Goal: Information Seeking & Learning: Learn about a topic

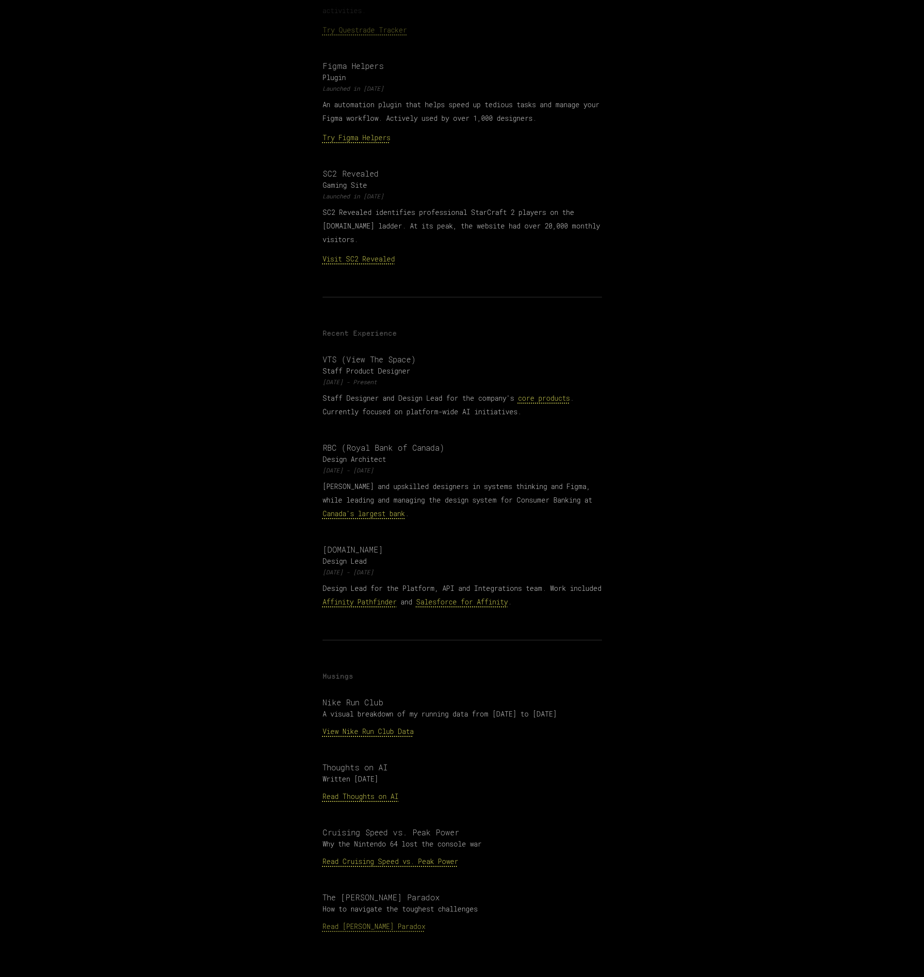
scroll to position [510, 0]
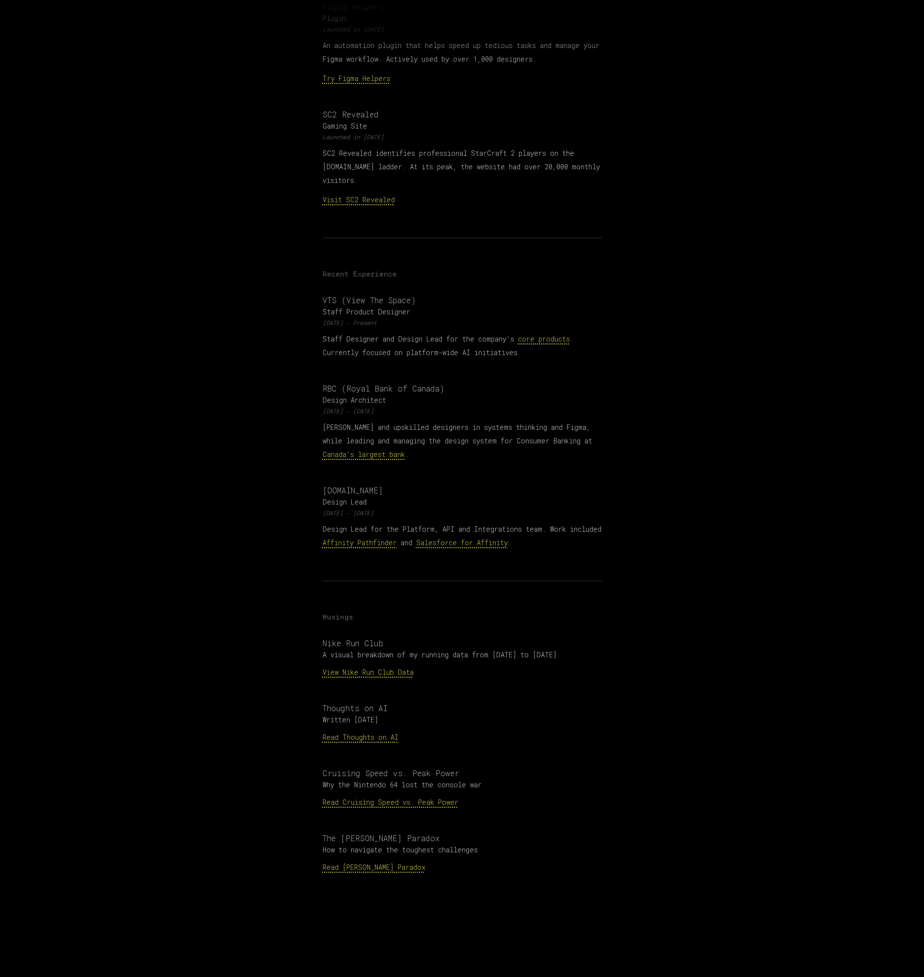
click at [385, 668] on link "View Nike Run Club Data" at bounding box center [368, 672] width 91 height 9
click at [378, 733] on link "Read Thoughts on AI" at bounding box center [361, 737] width 76 height 9
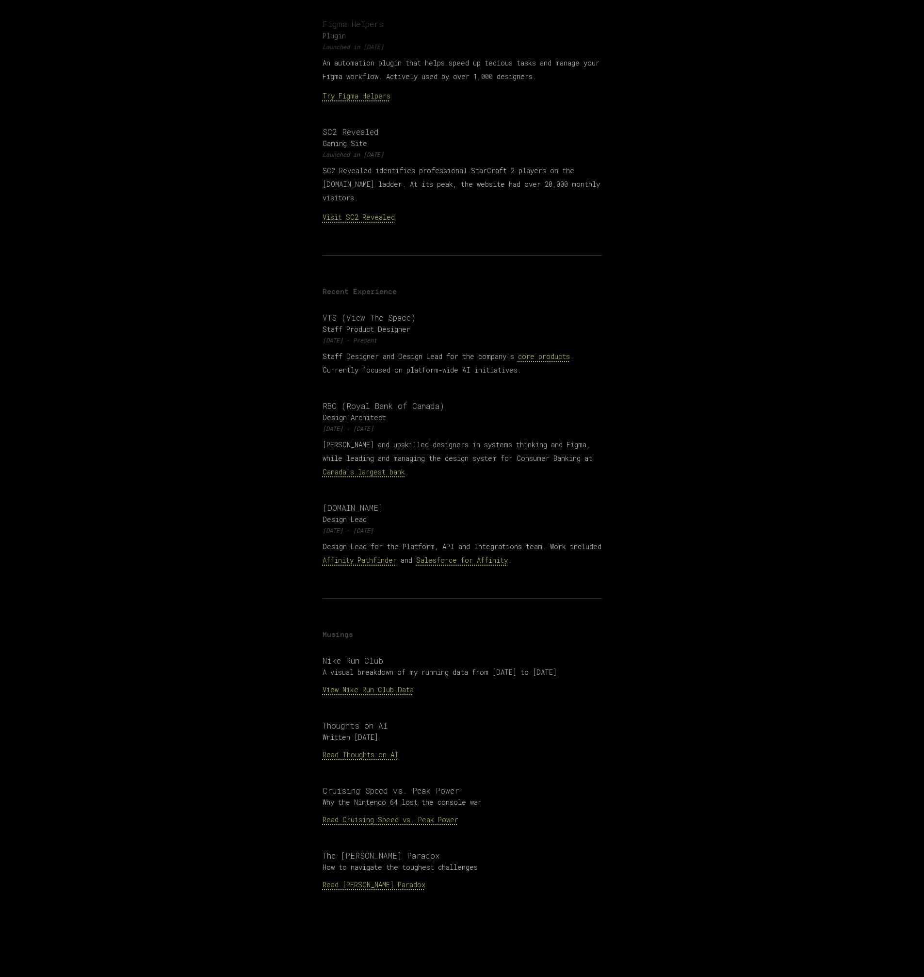
scroll to position [12, 0]
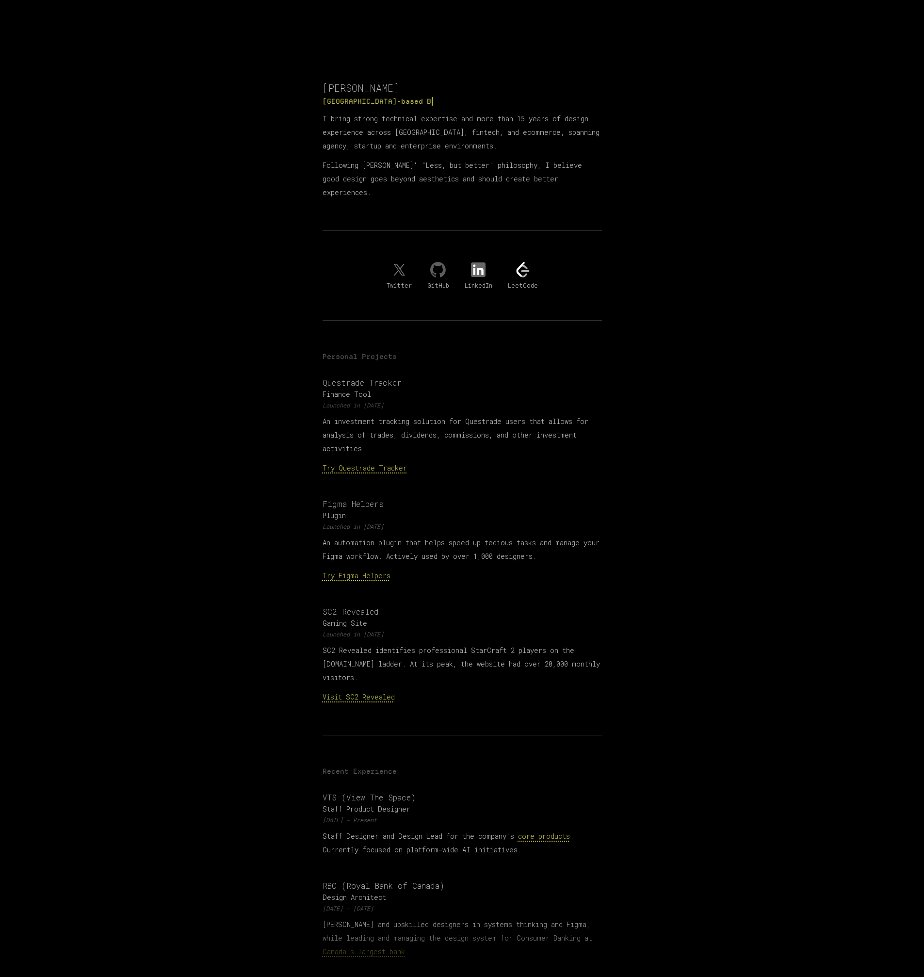
click at [371, 571] on link "Try Figma Helpers" at bounding box center [357, 575] width 68 height 9
click at [441, 262] on img at bounding box center [438, 270] width 16 height 16
click at [366, 463] on link "Try Questrade Tracker" at bounding box center [365, 467] width 84 height 9
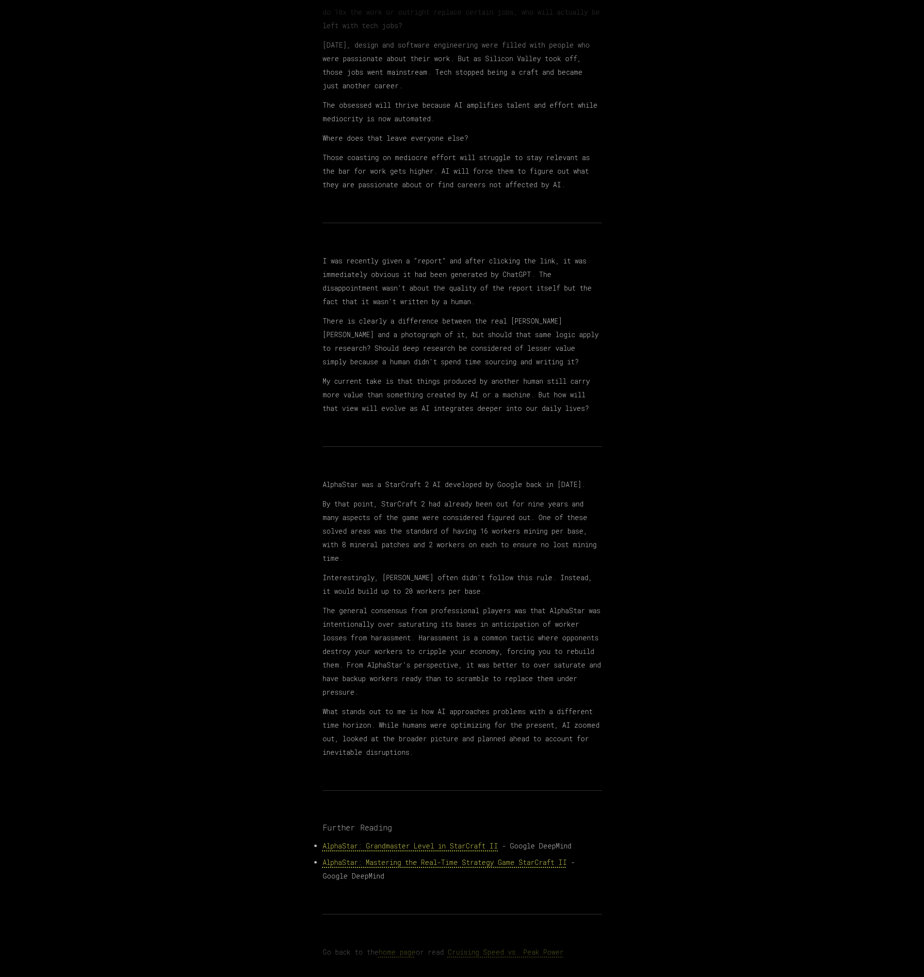
scroll to position [203, 0]
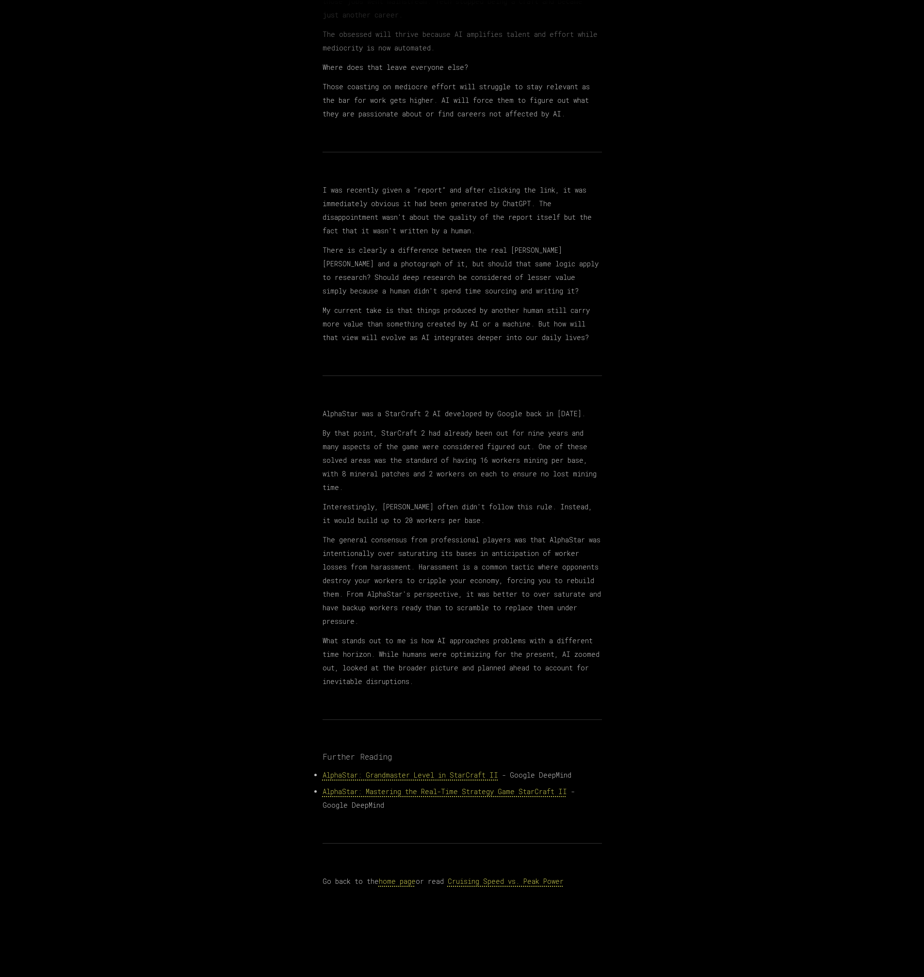
click at [479, 290] on p "There is clearly a difference between the real [PERSON_NAME] [PERSON_NAME] and …" at bounding box center [463, 271] width 280 height 54
click at [479, 290] on p "There is clearly a difference between the real Mona Lisa and a photograph of it…" at bounding box center [463, 271] width 280 height 54
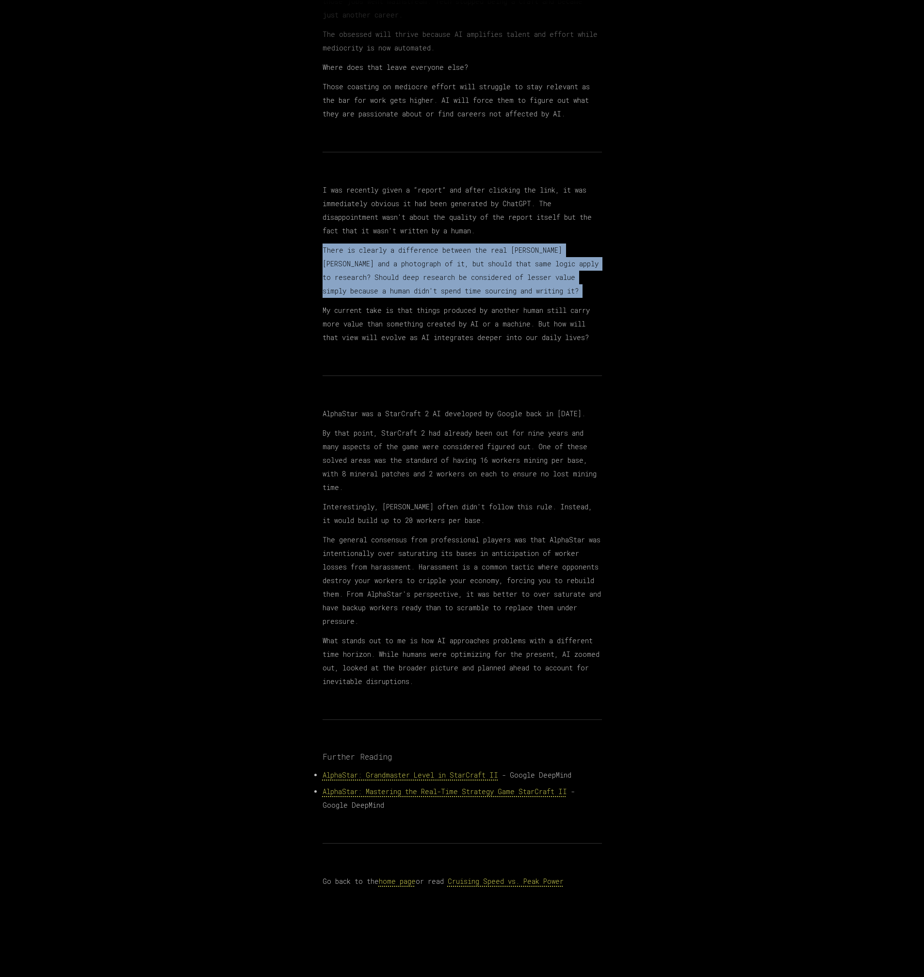
click at [479, 290] on p "There is clearly a difference between the real Mona Lisa and a photograph of it…" at bounding box center [463, 271] width 280 height 54
